Goal: Task Accomplishment & Management: Manage account settings

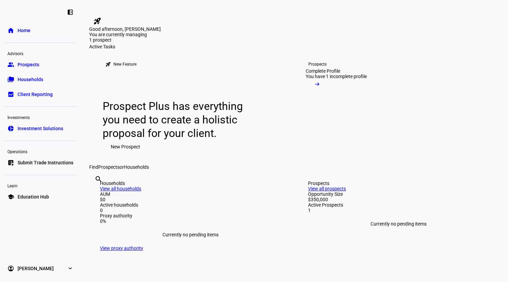
click at [43, 67] on link "group Prospects" at bounding box center [40, 65] width 73 height 14
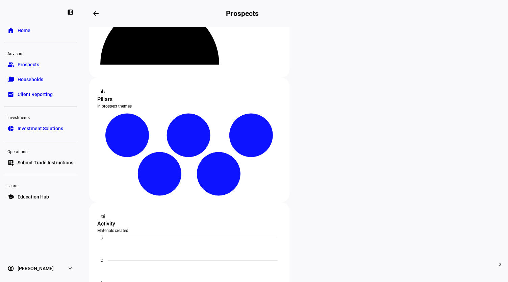
scroll to position [135, 0]
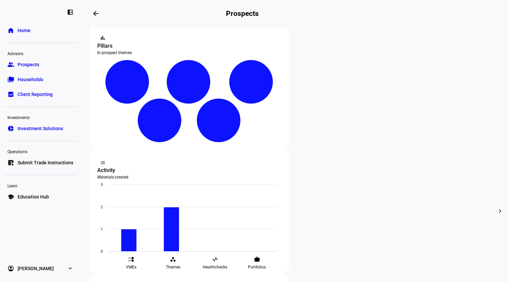
click at [194, 143] on span "Archive" at bounding box center [195, 145] width 16 height 5
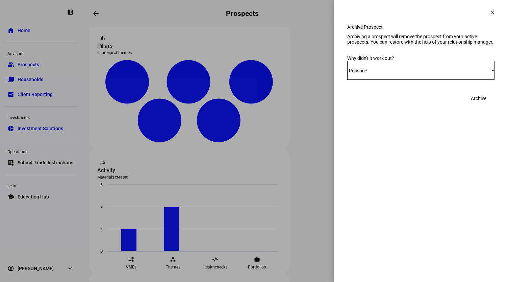
click at [367, 80] on div "Select Reason" at bounding box center [420, 70] width 147 height 19
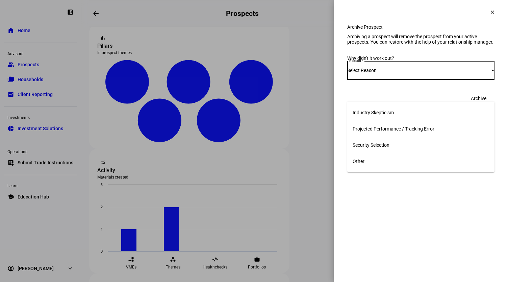
click at [375, 157] on mat-option "Other" at bounding box center [420, 161] width 147 height 16
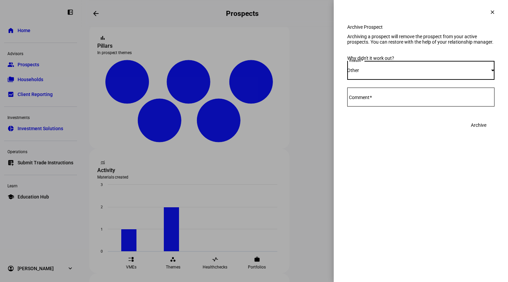
click at [442, 101] on textarea "Comment" at bounding box center [420, 97] width 147 height 8
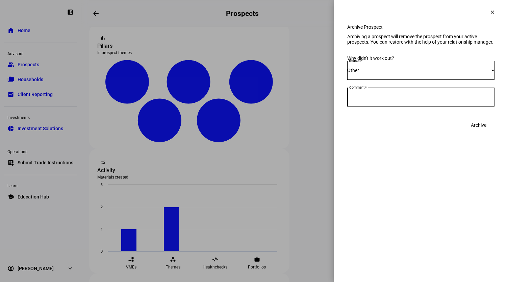
type textarea "-"
click at [476, 132] on span "Archive" at bounding box center [479, 125] width 16 height 14
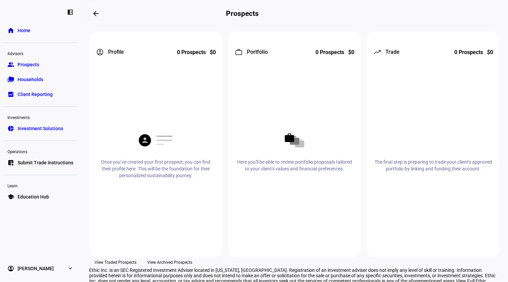
scroll to position [225, 0]
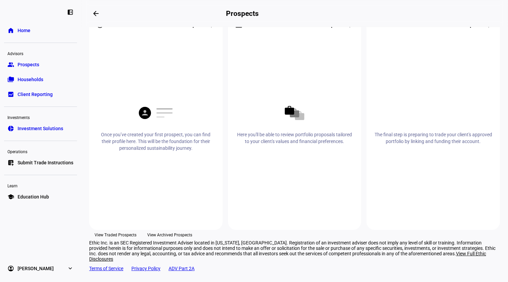
click at [137, 230] on span "View Traded Prospects" at bounding box center [116, 235] width 42 height 10
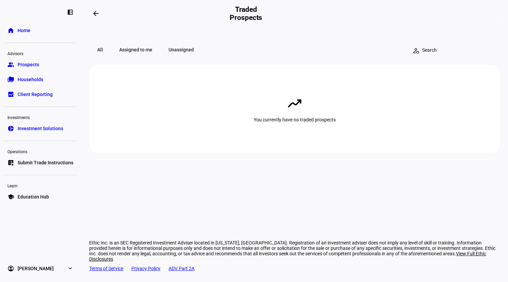
click at [127, 52] on span "Assigned to me" at bounding box center [135, 50] width 49 height 14
drag, startPoint x: 192, startPoint y: 46, endPoint x: 168, endPoint y: 50, distance: 24.3
click at [192, 46] on span "Unassigned" at bounding box center [192, 50] width 42 height 14
click at [89, 17] on eth-layout-page-header "arrow_backwards Traded Prospects" at bounding box center [294, 13] width 427 height 27
click at [95, 17] on span at bounding box center [96, 13] width 16 height 16
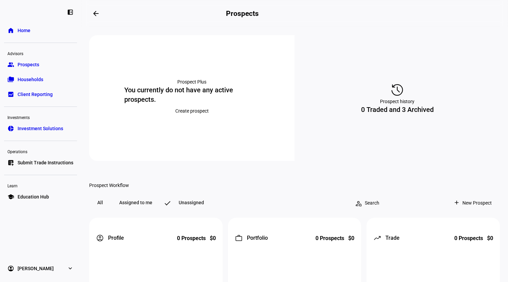
click at [35, 29] on link "home Home" at bounding box center [40, 31] width 73 height 14
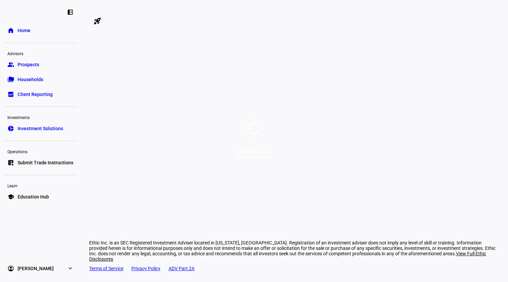
click at [285, 131] on div "Good afternoon, [PERSON_NAME]" at bounding box center [254, 141] width 508 height 282
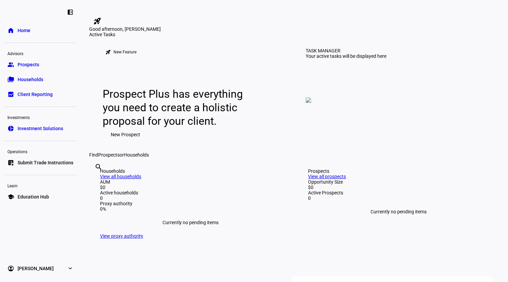
click at [36, 65] on span "Prospects" at bounding box center [29, 64] width 22 height 7
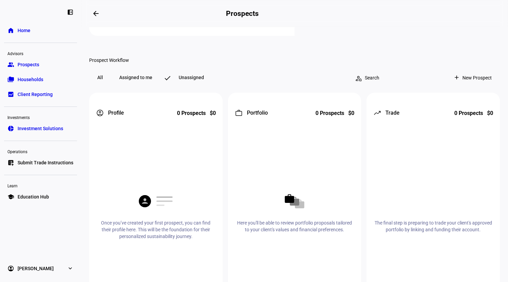
scroll to position [158, 0]
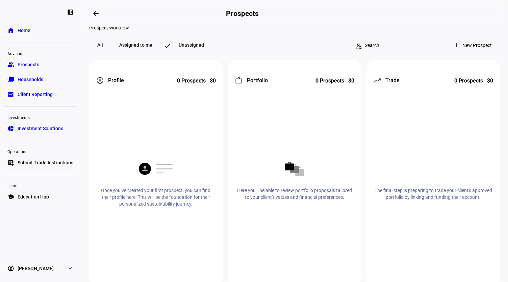
click at [44, 81] on link "folder_copy Households" at bounding box center [40, 80] width 73 height 14
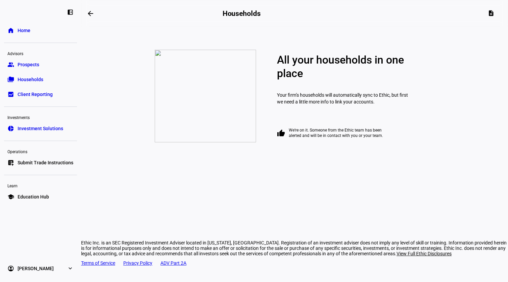
click at [44, 63] on link "group Prospects" at bounding box center [40, 65] width 73 height 14
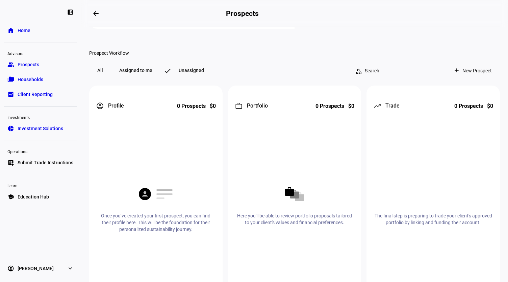
scroll to position [135, 0]
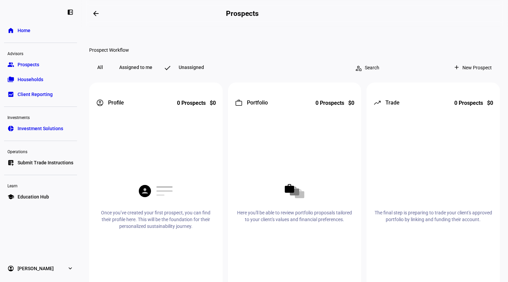
click at [99, 74] on span "All" at bounding box center [100, 68] width 22 height 14
click at [44, 67] on link "group Prospects" at bounding box center [40, 65] width 73 height 14
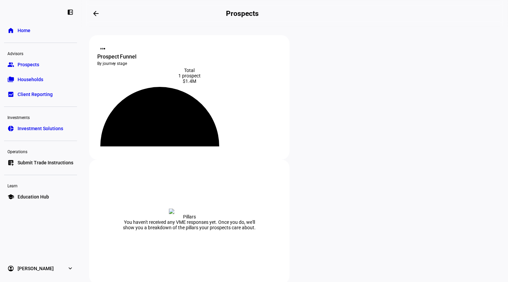
click at [38, 63] on span "Prospects" at bounding box center [29, 64] width 22 height 7
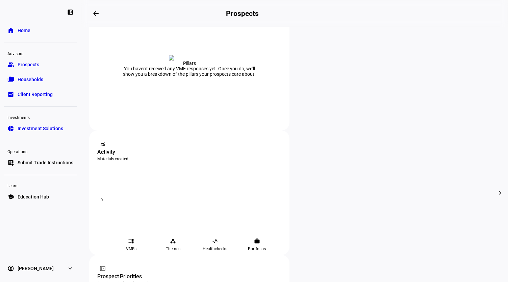
scroll to position [169, 0]
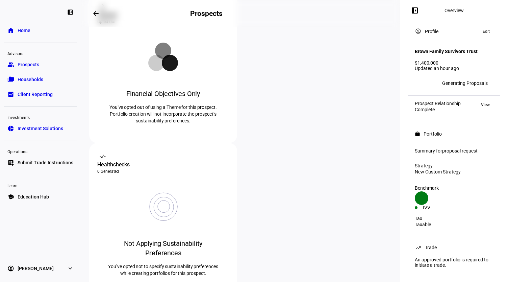
scroll to position [34, 0]
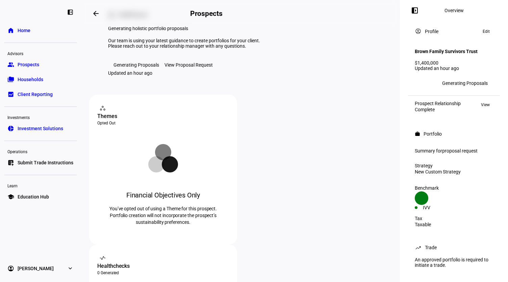
click at [185, 68] on div "View Proposal Request" at bounding box center [189, 64] width 48 height 5
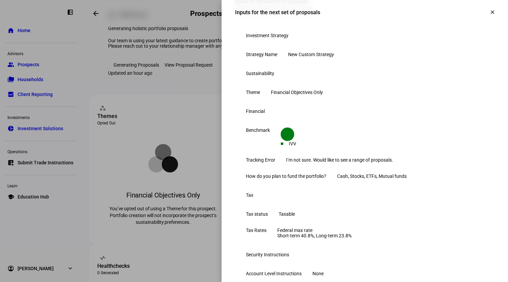
scroll to position [0, 0]
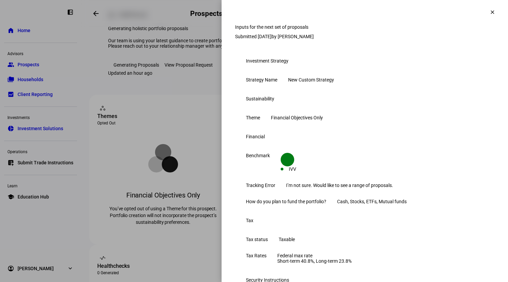
click at [490, 10] on mat-icon "clear" at bounding box center [493, 12] width 6 height 6
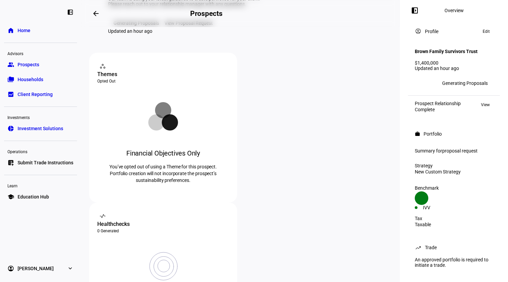
scroll to position [68, 0]
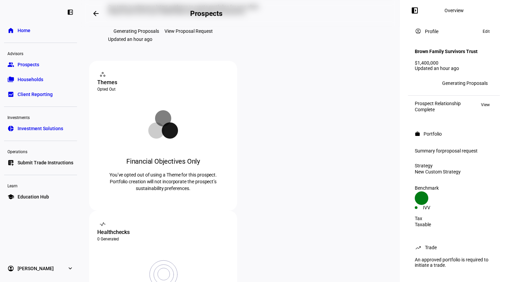
click at [38, 71] on ul "group Prospects folder_copy Households bid_landscape Client Reporting" at bounding box center [40, 79] width 73 height 43
click at [37, 77] on span "Households" at bounding box center [31, 79] width 26 height 7
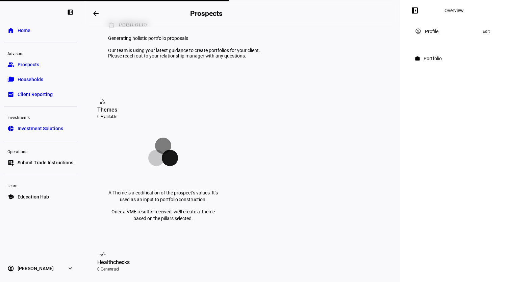
scroll to position [0, 0]
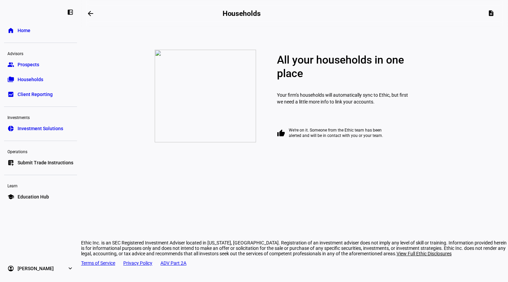
click at [125, 37] on div "All your households in one place Your firm’s households will automatically sync…" at bounding box center [294, 95] width 427 height 127
